Goal: Task Accomplishment & Management: Complete application form

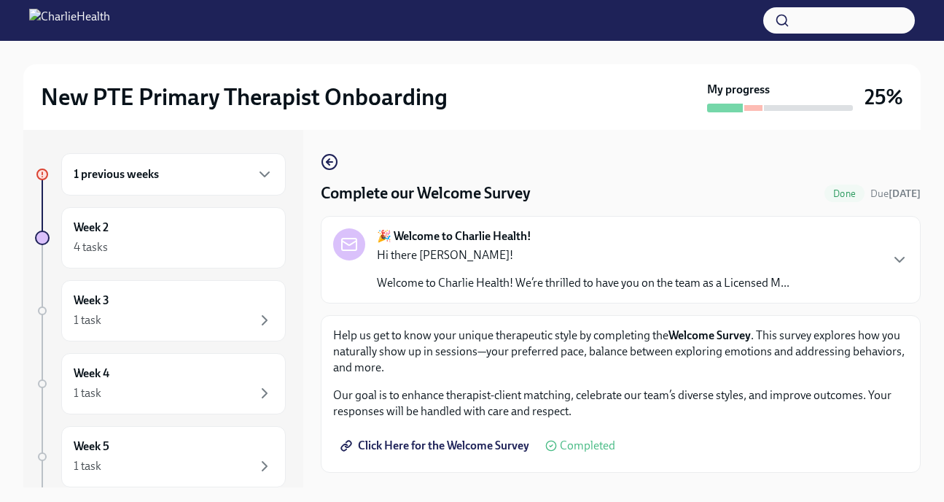
scroll to position [32, 0]
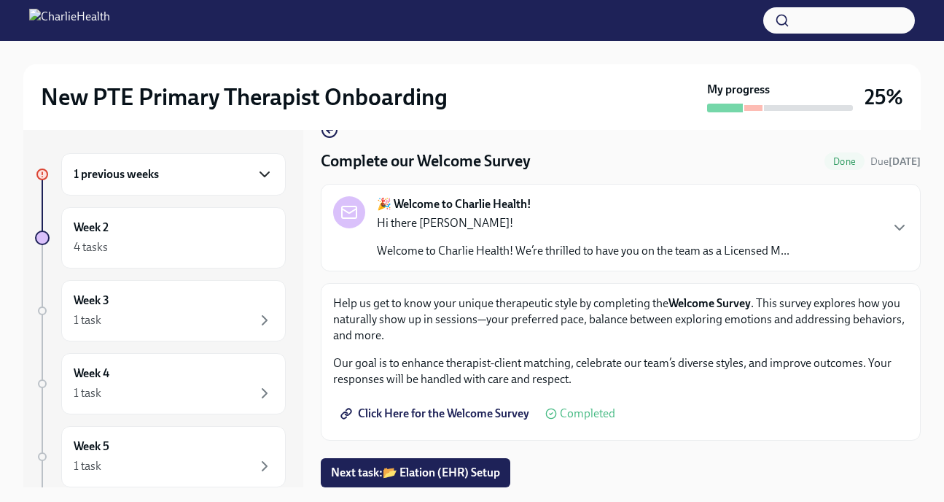
click at [256, 166] on icon "button" at bounding box center [264, 173] width 17 height 17
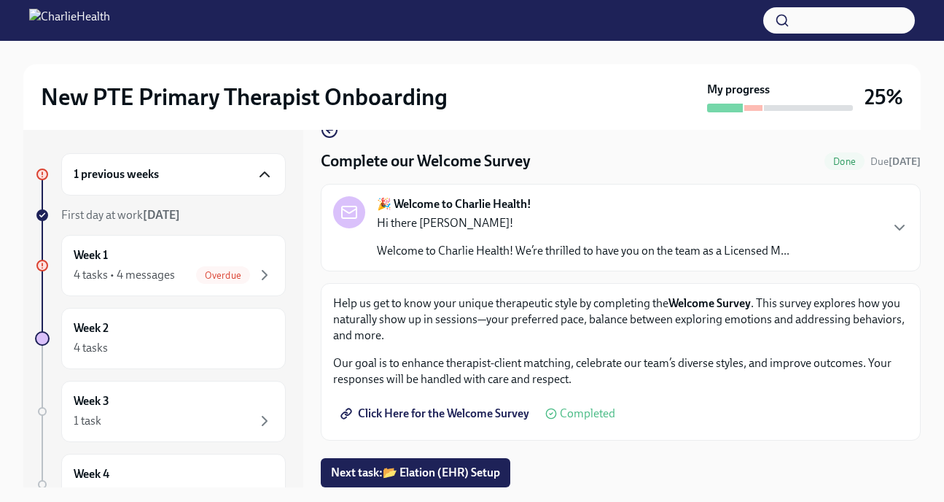
click at [256, 181] on icon "button" at bounding box center [264, 173] width 17 height 17
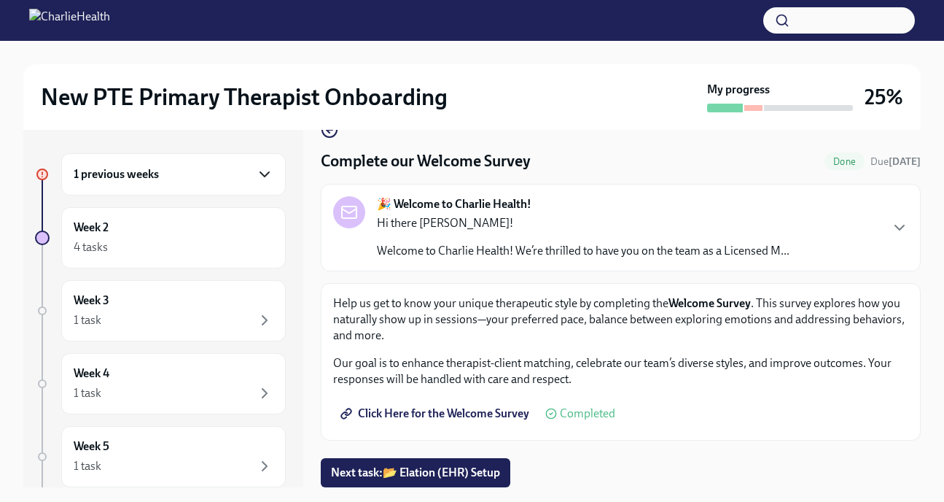
click at [256, 181] on icon "button" at bounding box center [264, 173] width 17 height 17
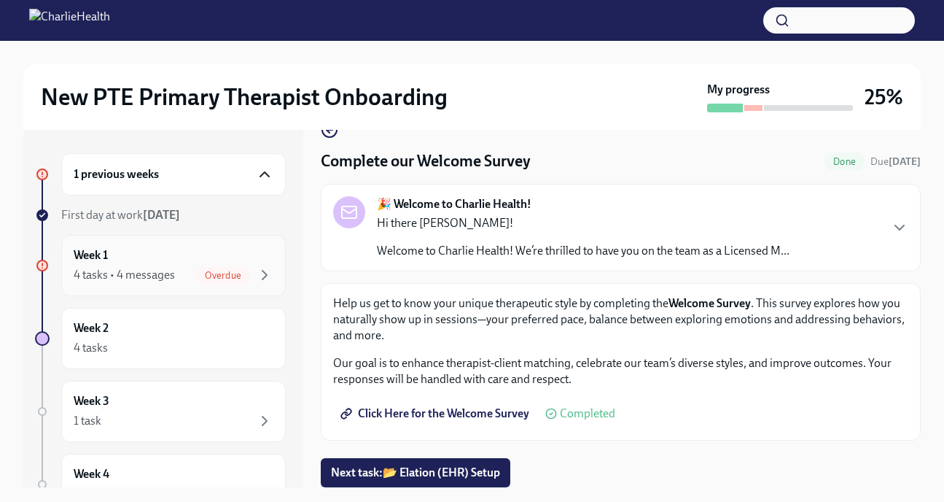
click at [152, 264] on div "Week 1 4 tasks • 4 messages Overdue" at bounding box center [174, 265] width 200 height 36
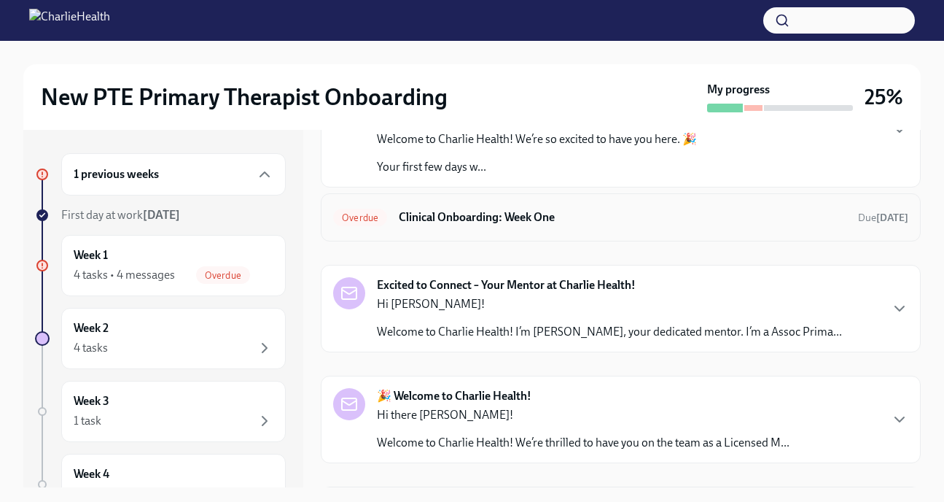
scroll to position [97, 0]
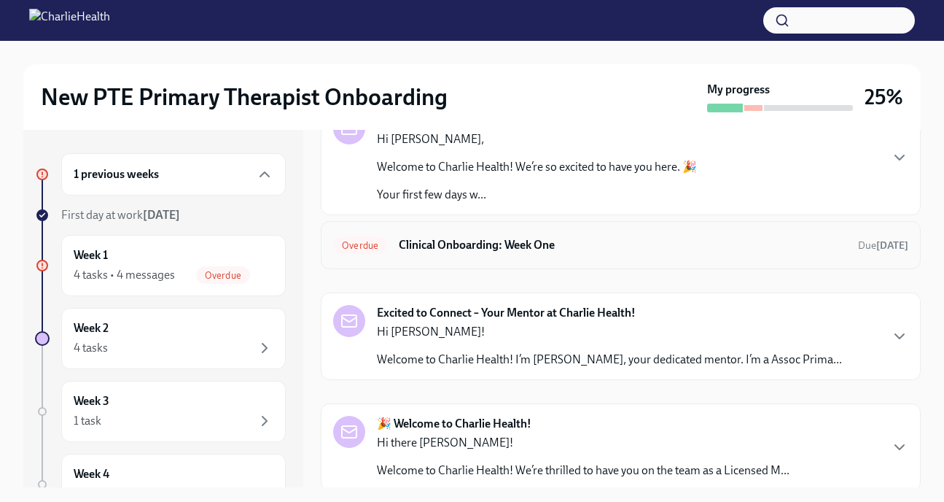
click at [553, 253] on div "Overdue Clinical Onboarding: Week One Due [DATE]" at bounding box center [620, 244] width 575 height 23
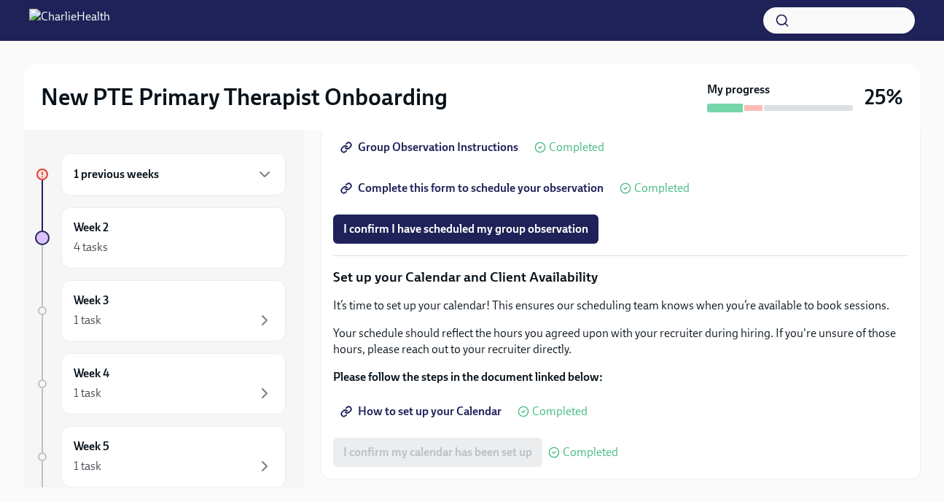
scroll to position [1885, 0]
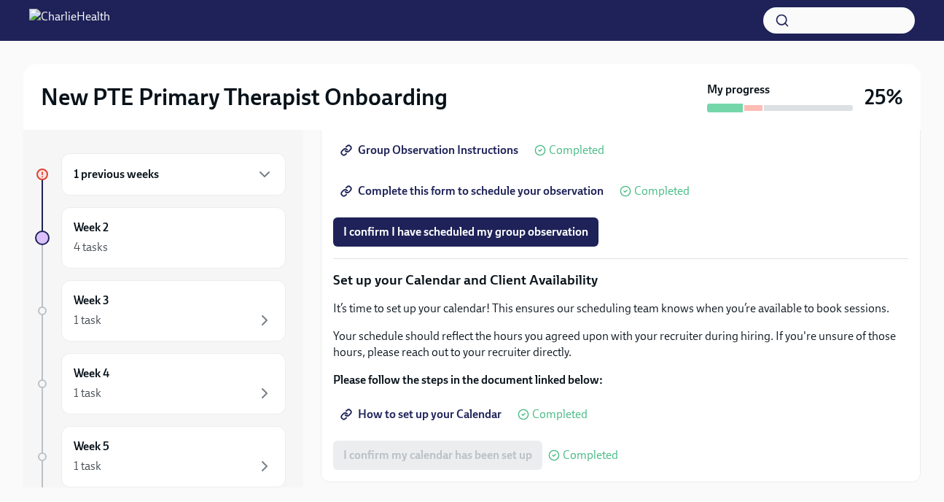
click at [437, 198] on span "Complete this form to schedule your observation" at bounding box center [473, 191] width 260 height 15
click at [518, 239] on span "I confirm I have scheduled my group observation" at bounding box center [465, 232] width 245 height 15
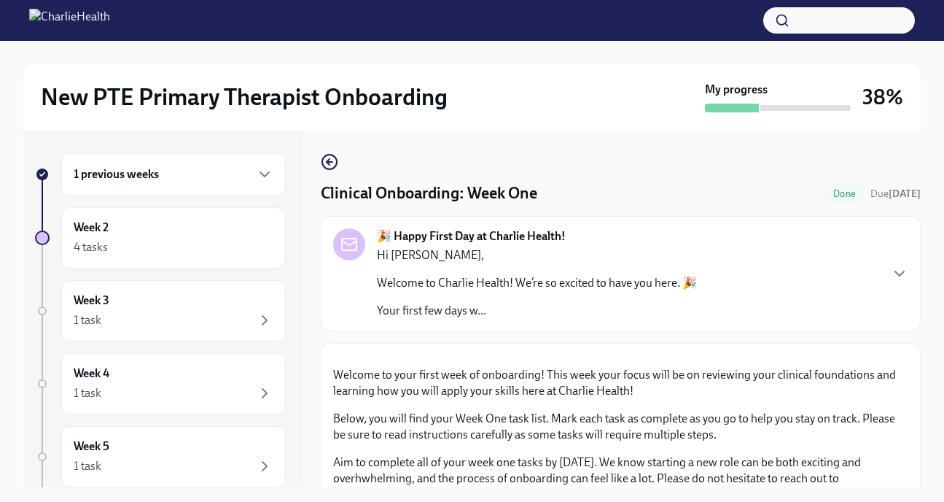
click at [241, 180] on div "1 previous weeks" at bounding box center [174, 173] width 200 height 17
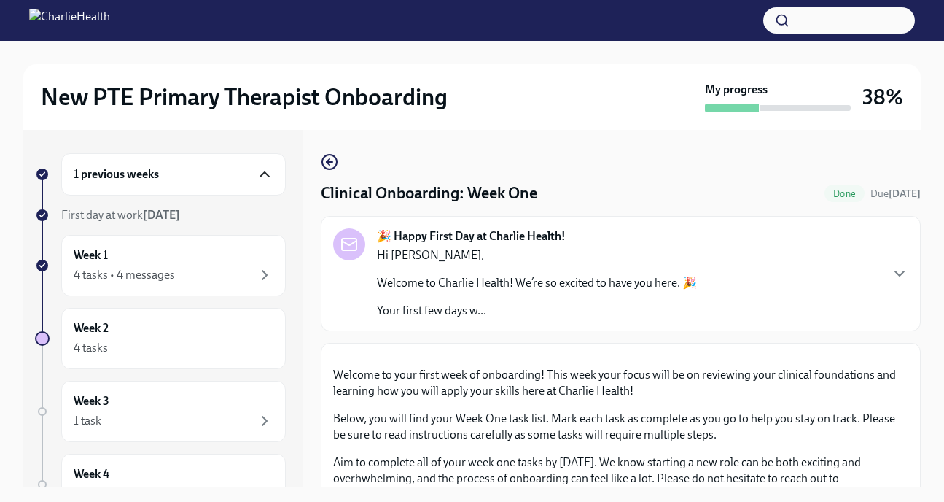
click at [257, 174] on icon "button" at bounding box center [264, 173] width 17 height 17
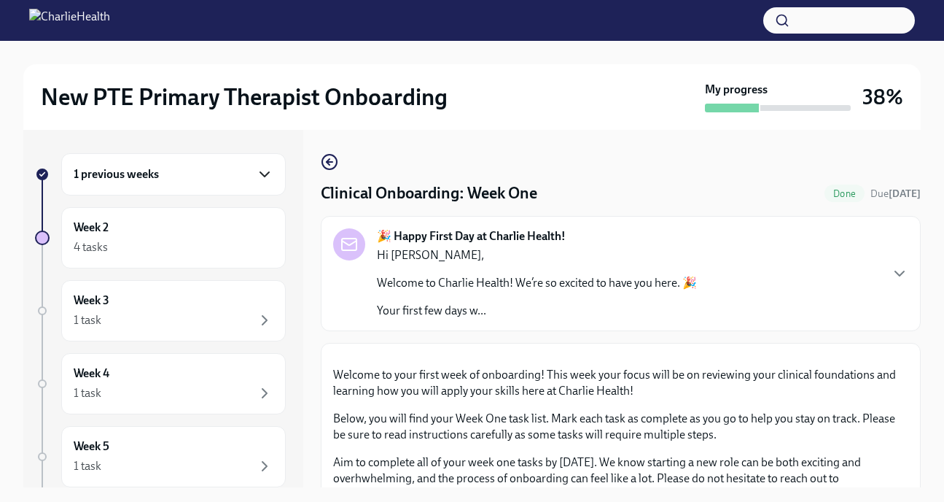
click at [257, 174] on icon "button" at bounding box center [264, 173] width 17 height 17
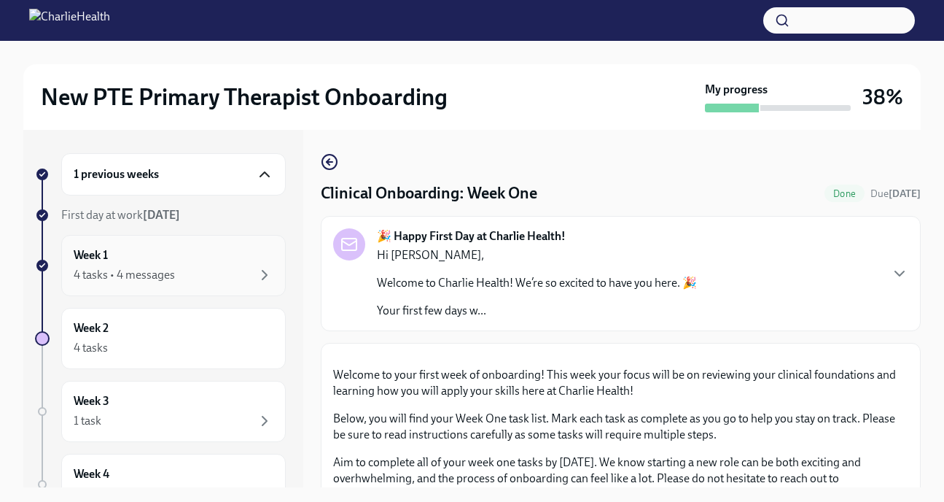
click at [263, 270] on div "Week 1 4 tasks • 4 messages" at bounding box center [173, 265] width 225 height 61
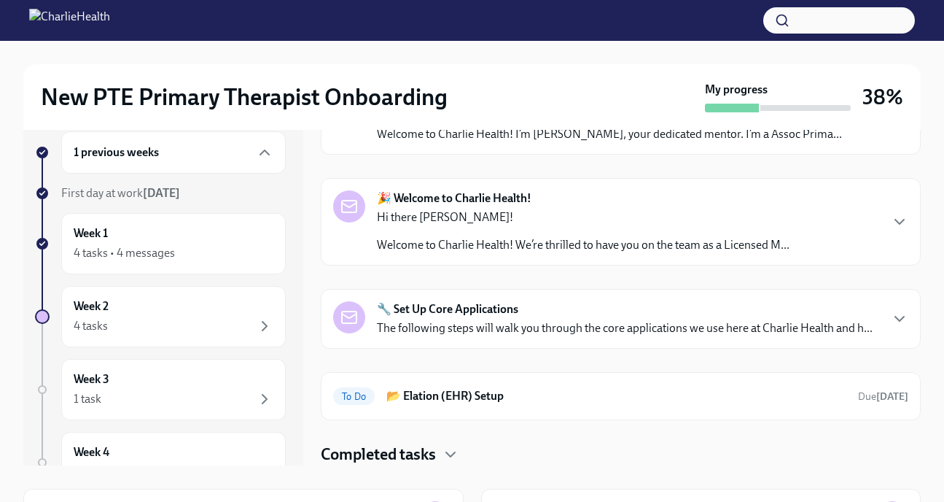
scroll to position [14, 0]
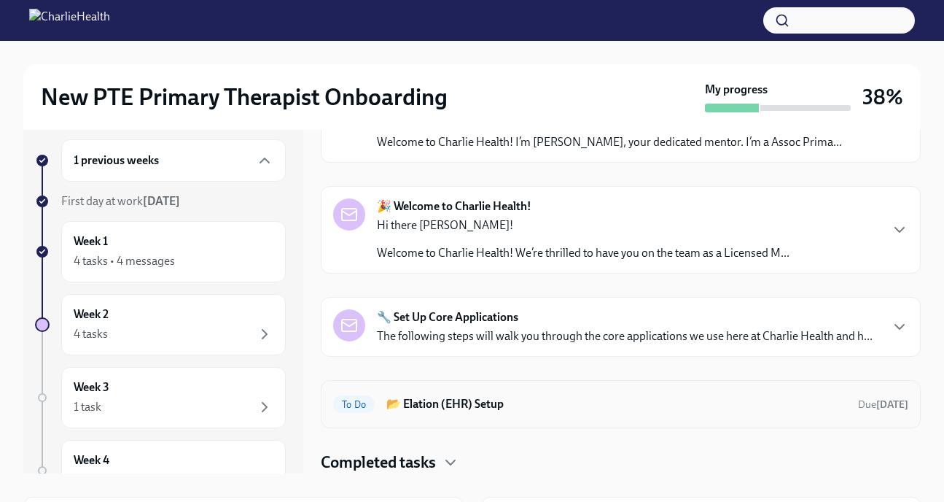
click at [544, 408] on h6 "📂 Elation (EHR) Setup" at bounding box center [616, 404] width 460 height 16
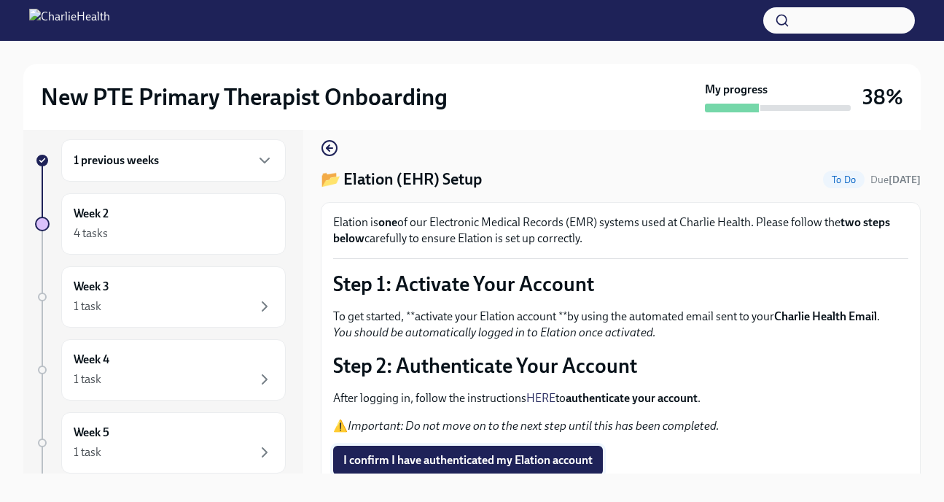
click at [454, 467] on span "I confirm I have authenticated my Elation account" at bounding box center [467, 460] width 249 height 15
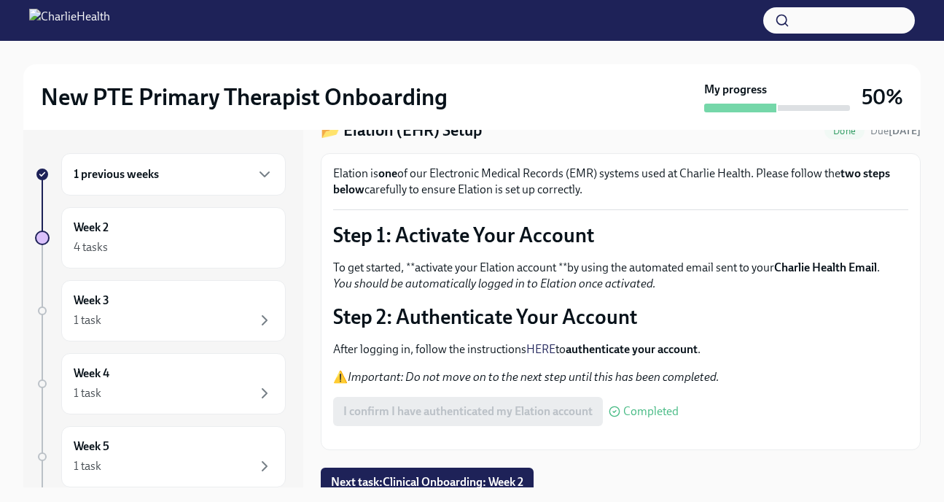
scroll to position [117, 0]
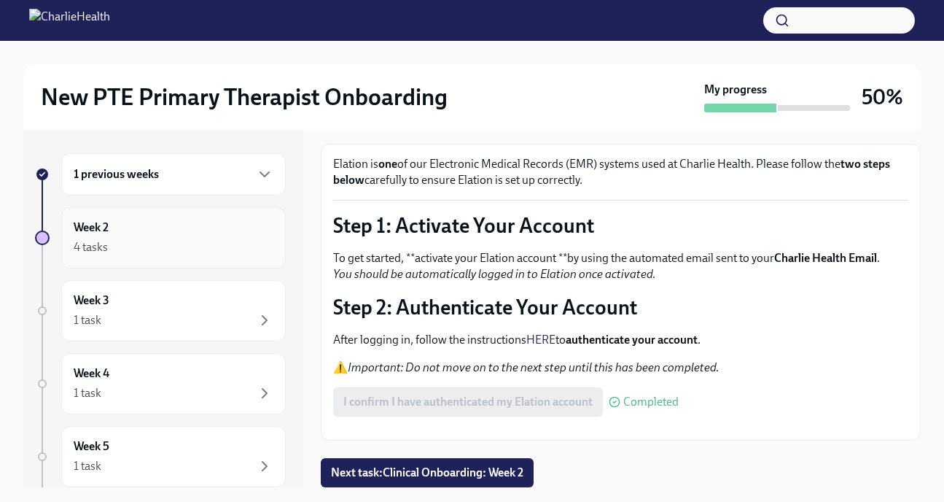
click at [225, 243] on div "4 tasks" at bounding box center [174, 246] width 200 height 17
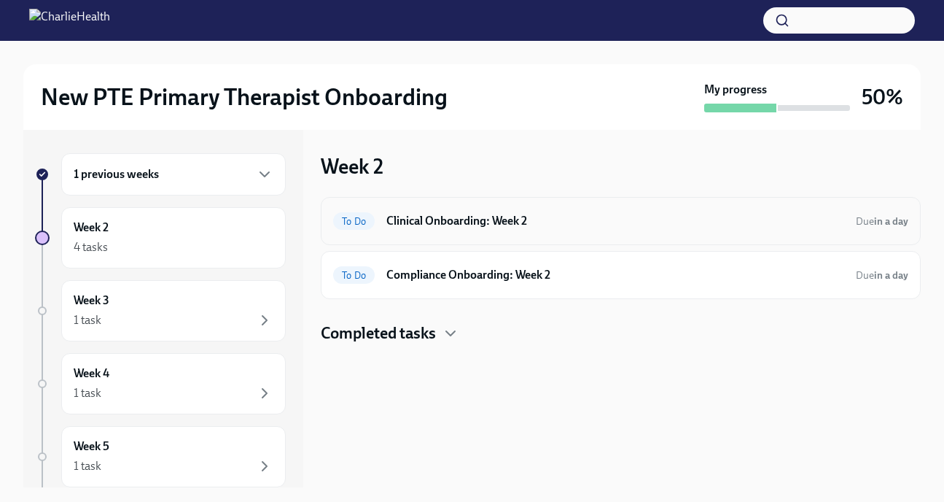
click at [461, 228] on div "To Do Clinical Onboarding: Week 2 Due in a day" at bounding box center [620, 220] width 575 height 23
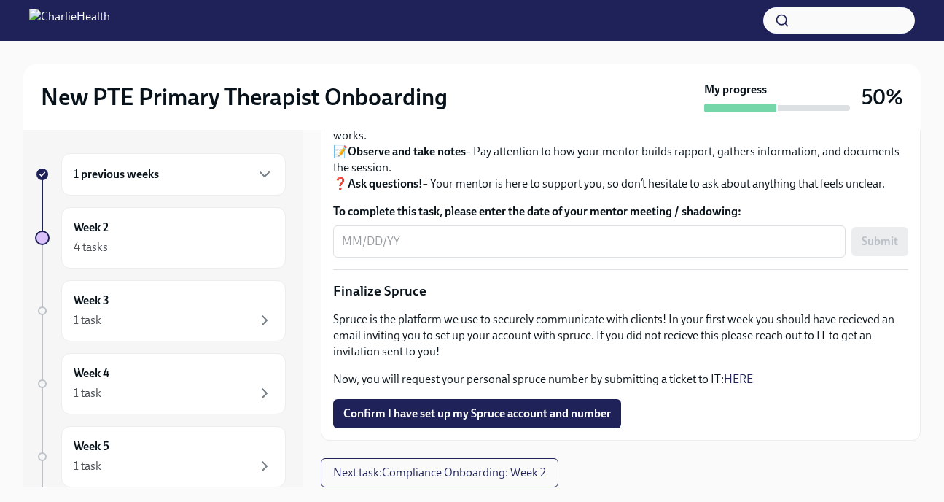
scroll to position [1734, 0]
click at [487, 249] on textarea "To complete this task, please enter the date of your mentor meeting / shadowing:" at bounding box center [589, 241] width 495 height 17
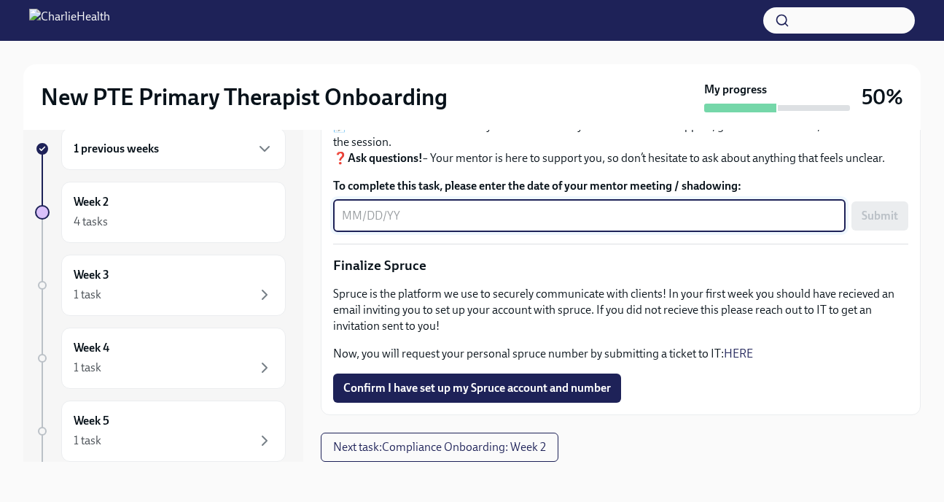
scroll to position [0, 0]
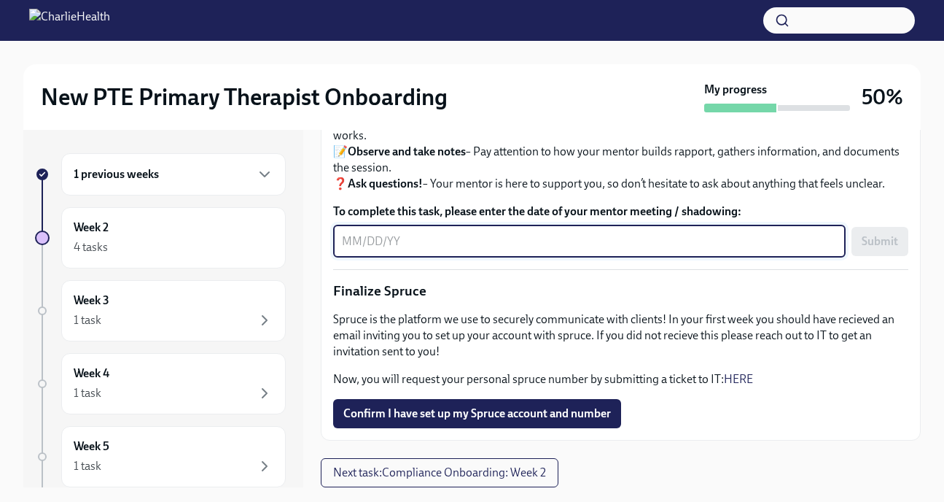
click at [470, 319] on p "Spruce is the platform we use to securely communicate with clients! In your fir…" at bounding box center [620, 335] width 575 height 48
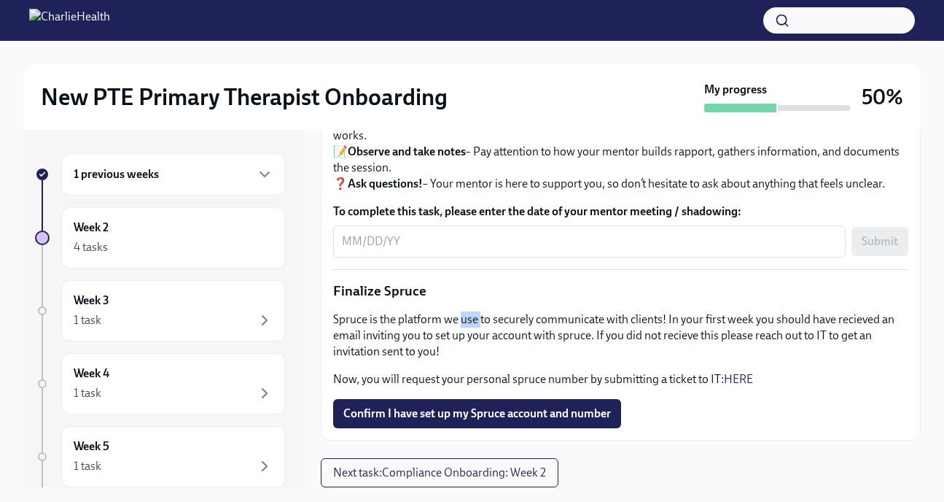
click at [470, 319] on p "Spruce is the platform we use to securely communicate with clients! In your fir…" at bounding box center [620, 335] width 575 height 48
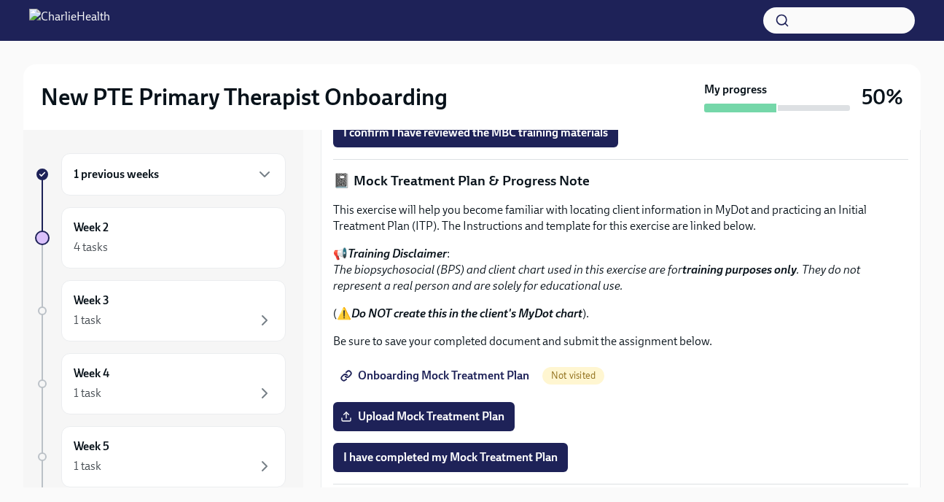
scroll to position [870, 0]
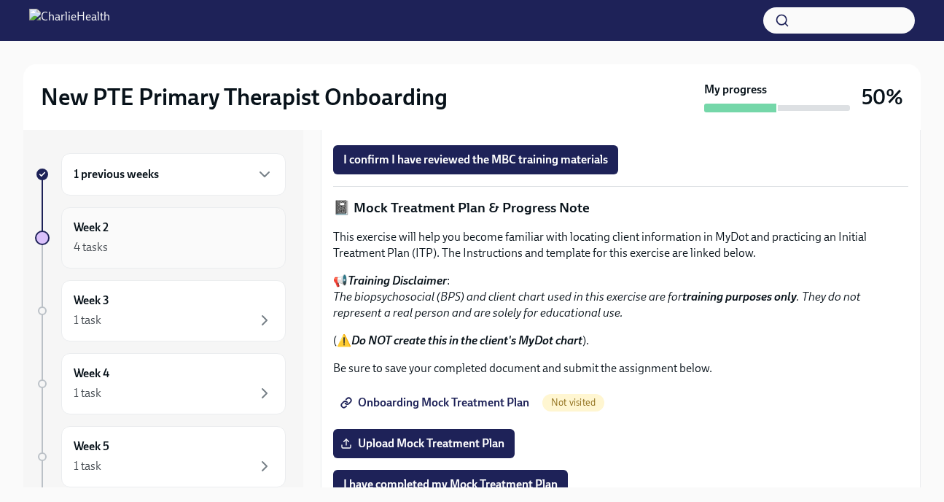
click at [166, 235] on div "Week 2 4 tasks" at bounding box center [174, 237] width 200 height 36
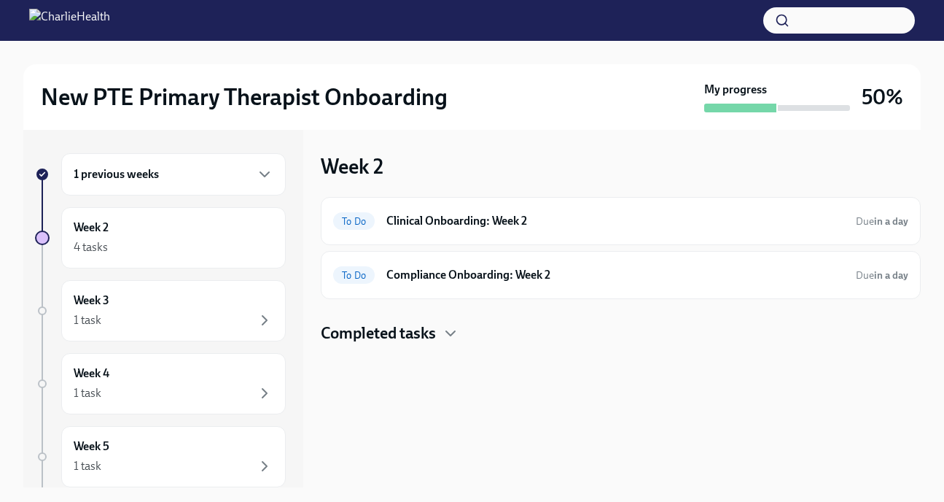
click at [242, 171] on div "1 previous weeks" at bounding box center [174, 173] width 200 height 17
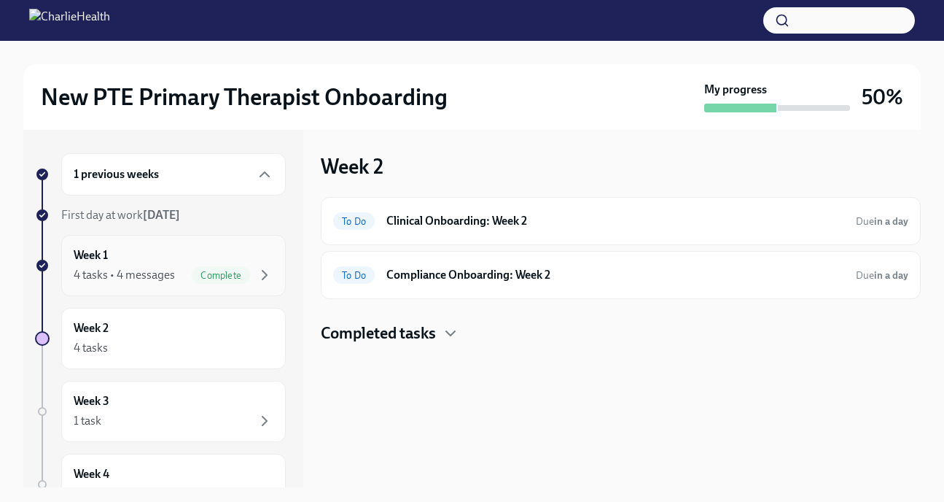
click at [133, 249] on div "Week 1 4 tasks • 4 messages Complete" at bounding box center [174, 265] width 200 height 36
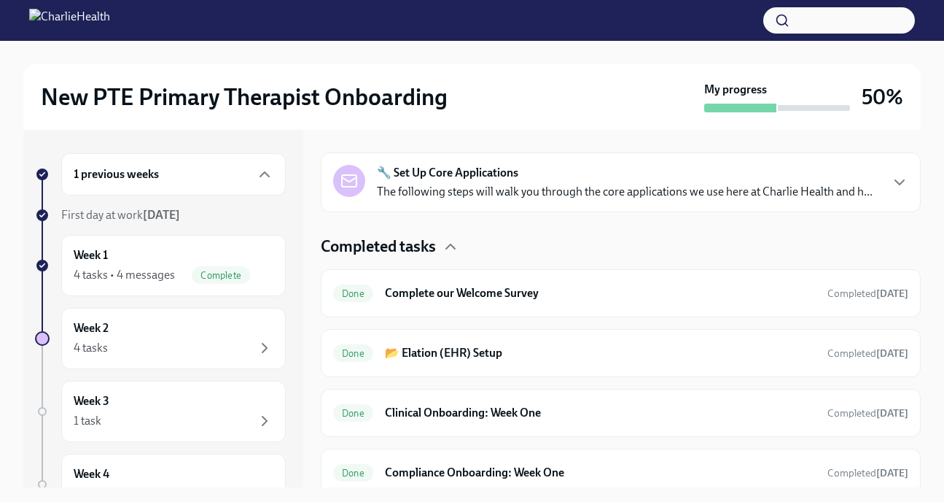
scroll to position [602, 0]
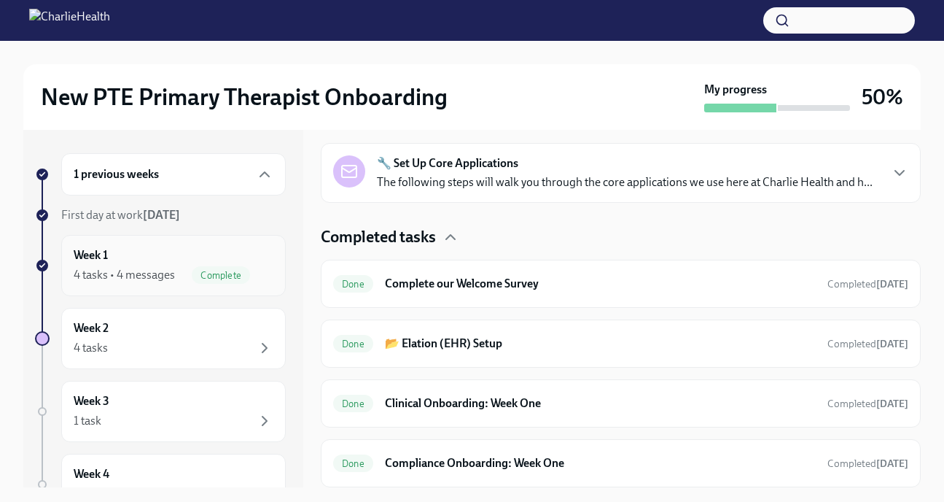
click at [215, 262] on div "Week 1 4 tasks • 4 messages Complete" at bounding box center [174, 265] width 200 height 36
click at [207, 253] on div "Week 1 4 tasks • 4 messages Complete" at bounding box center [174, 265] width 200 height 36
click at [262, 173] on icon "button" at bounding box center [264, 173] width 17 height 17
